Goal: Obtain resource: Download file/media

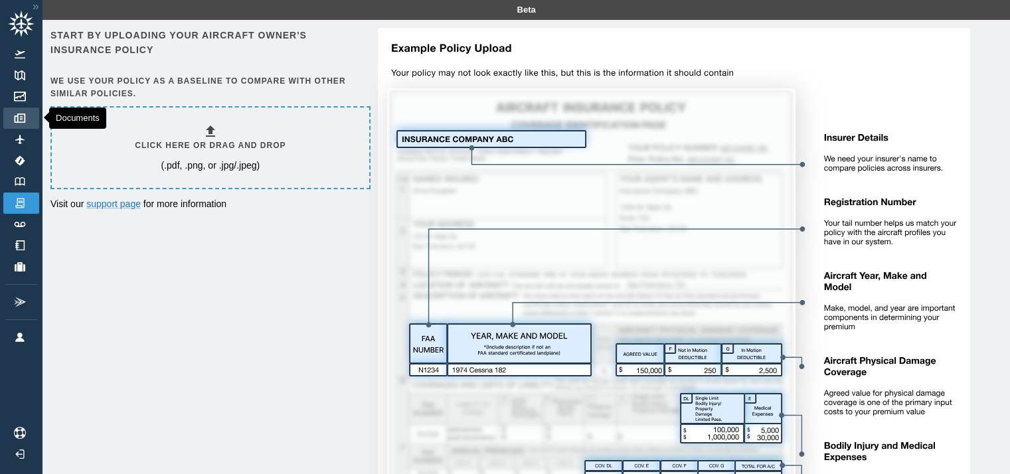
click at [24, 123] on link "Documents" at bounding box center [21, 118] width 36 height 21
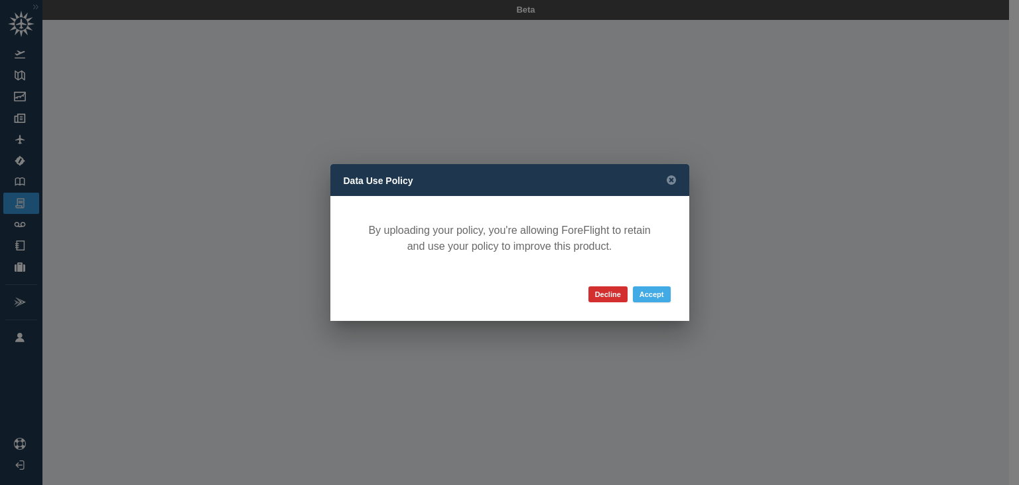
click at [660, 297] on button "Accept" at bounding box center [652, 294] width 38 height 16
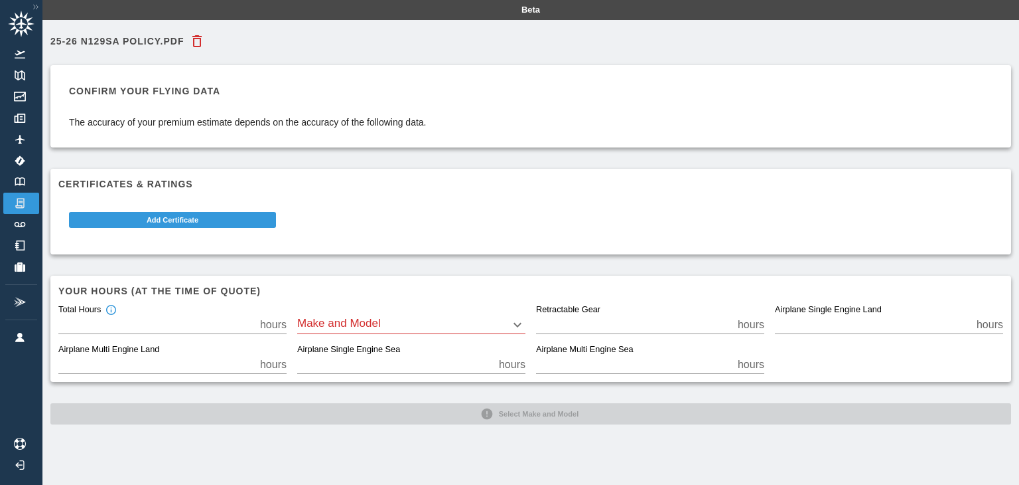
click at [329, 322] on body "Beta 25-26 N129SA Policy.pdf Confirm your flying data The accuracy of your prem…" at bounding box center [509, 242] width 1019 height 485
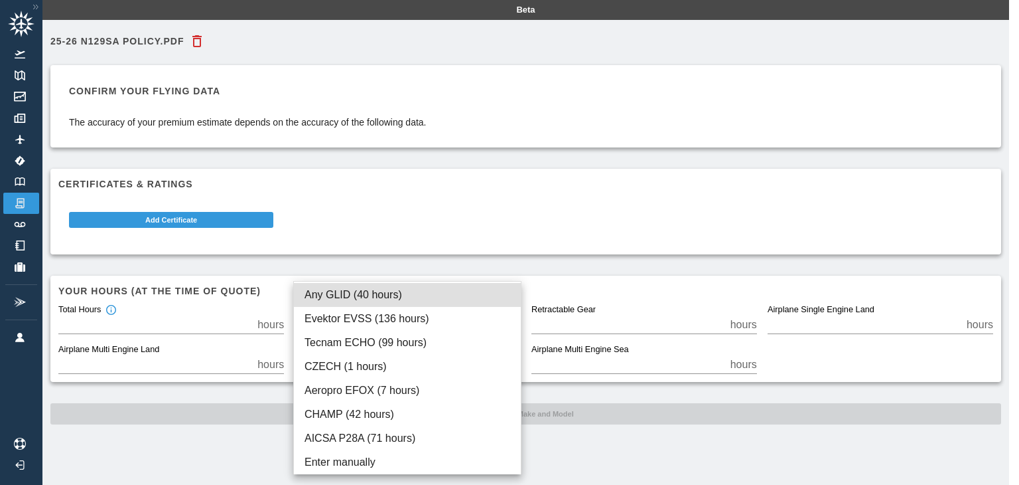
click at [215, 460] on div at bounding box center [509, 242] width 1019 height 485
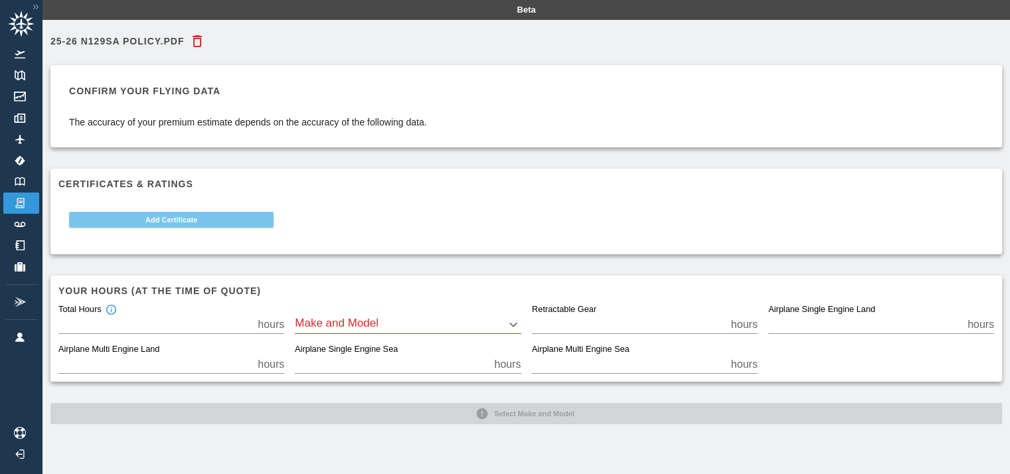
click at [185, 222] on button "Add Certificate" at bounding box center [171, 220] width 204 height 16
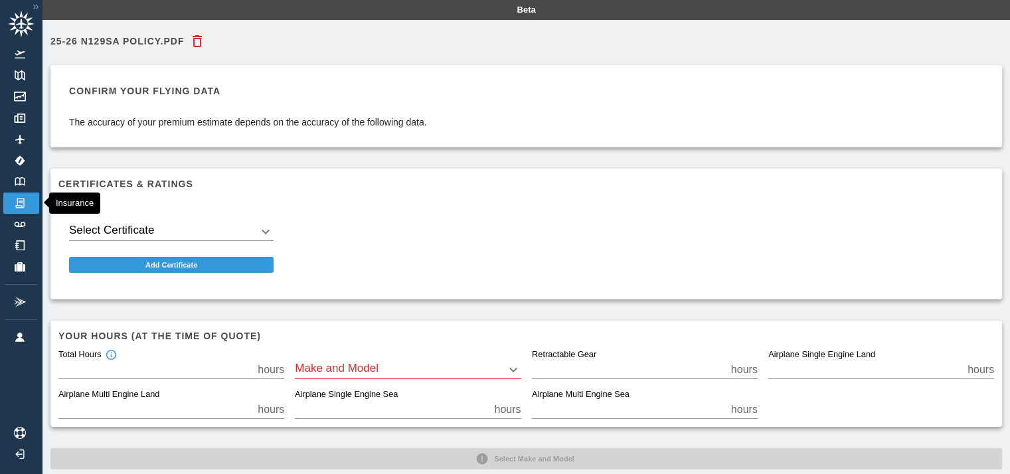
click at [17, 203] on img at bounding box center [20, 203] width 15 height 12
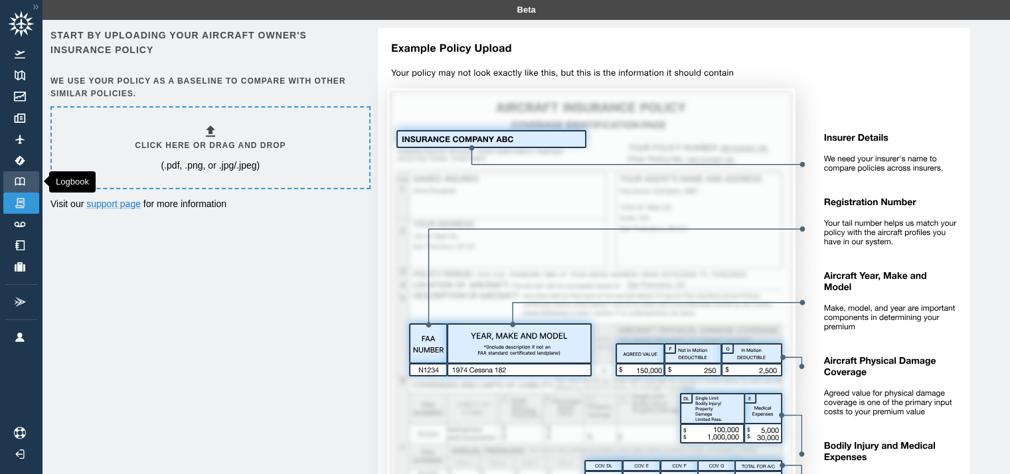
click at [19, 174] on link "Logbook" at bounding box center [21, 181] width 36 height 21
